Goal: Information Seeking & Learning: Learn about a topic

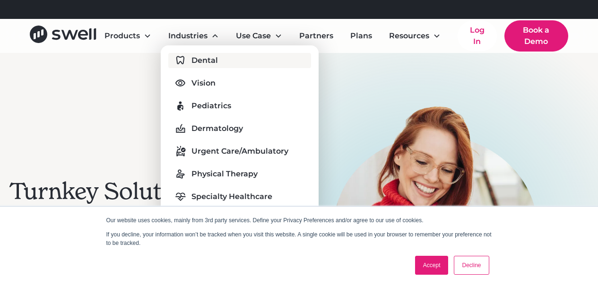
click at [206, 60] on div "Dental" at bounding box center [205, 60] width 26 height 11
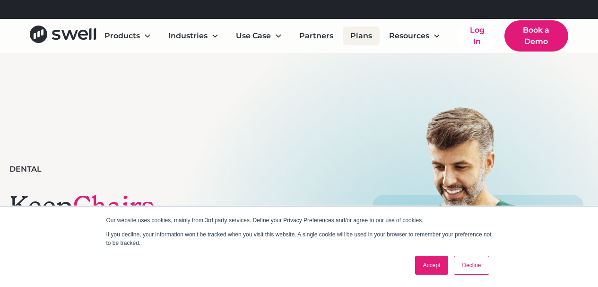
click at [358, 40] on link "Plans" at bounding box center [361, 35] width 37 height 19
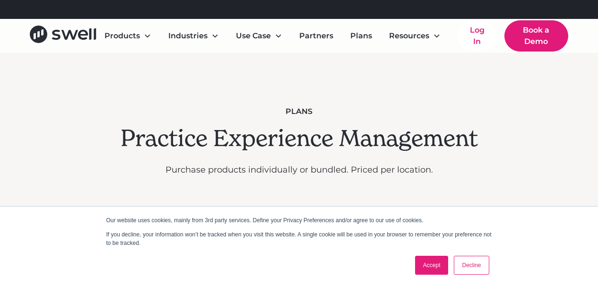
click at [431, 266] on link "Accept" at bounding box center [432, 265] width 34 height 19
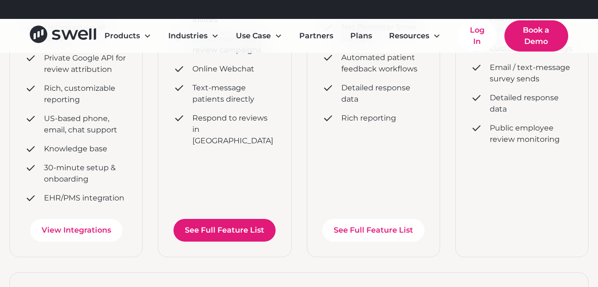
scroll to position [426, 0]
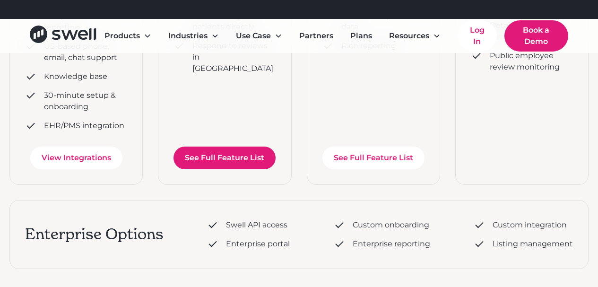
click at [220, 165] on link "See Full Feature List" at bounding box center [225, 158] width 102 height 23
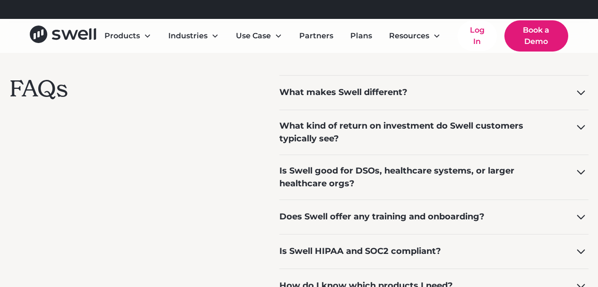
scroll to position [709, 0]
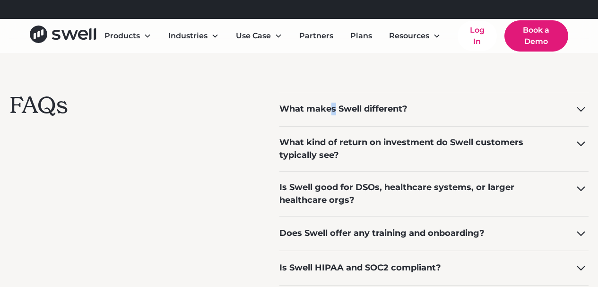
click at [334, 119] on div "What makes Swell different?" at bounding box center [433, 109] width 309 height 35
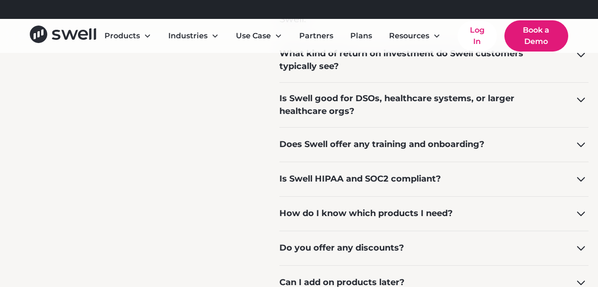
scroll to position [946, 0]
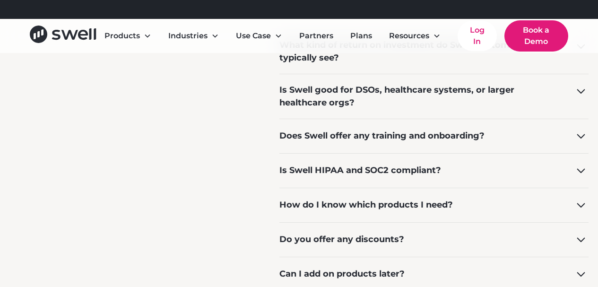
click at [347, 140] on div "Does Swell offer any training and onboarding?" at bounding box center [381, 136] width 205 height 13
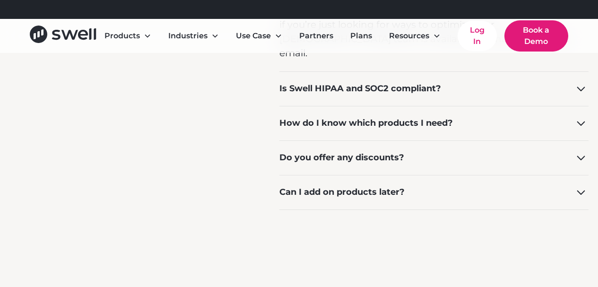
scroll to position [1135, 0]
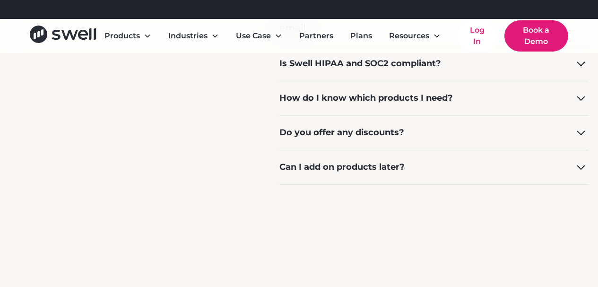
click at [356, 126] on div "Do you offer any discounts?" at bounding box center [341, 132] width 125 height 13
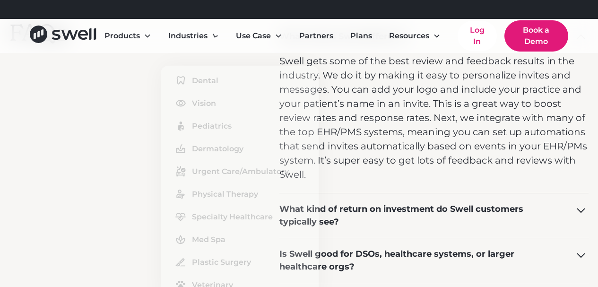
scroll to position [615, 0]
